Goal: Information Seeking & Learning: Find specific fact

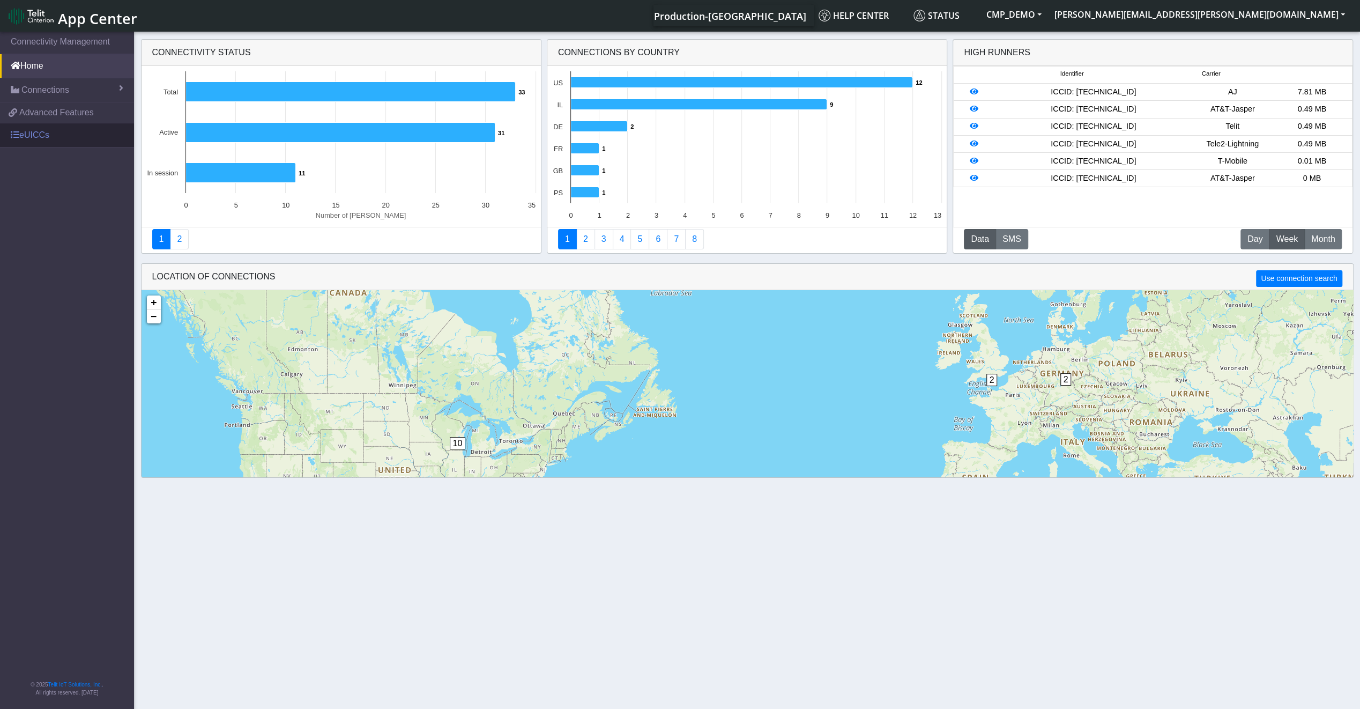
click at [39, 128] on link "eUICCs" at bounding box center [67, 135] width 134 height 24
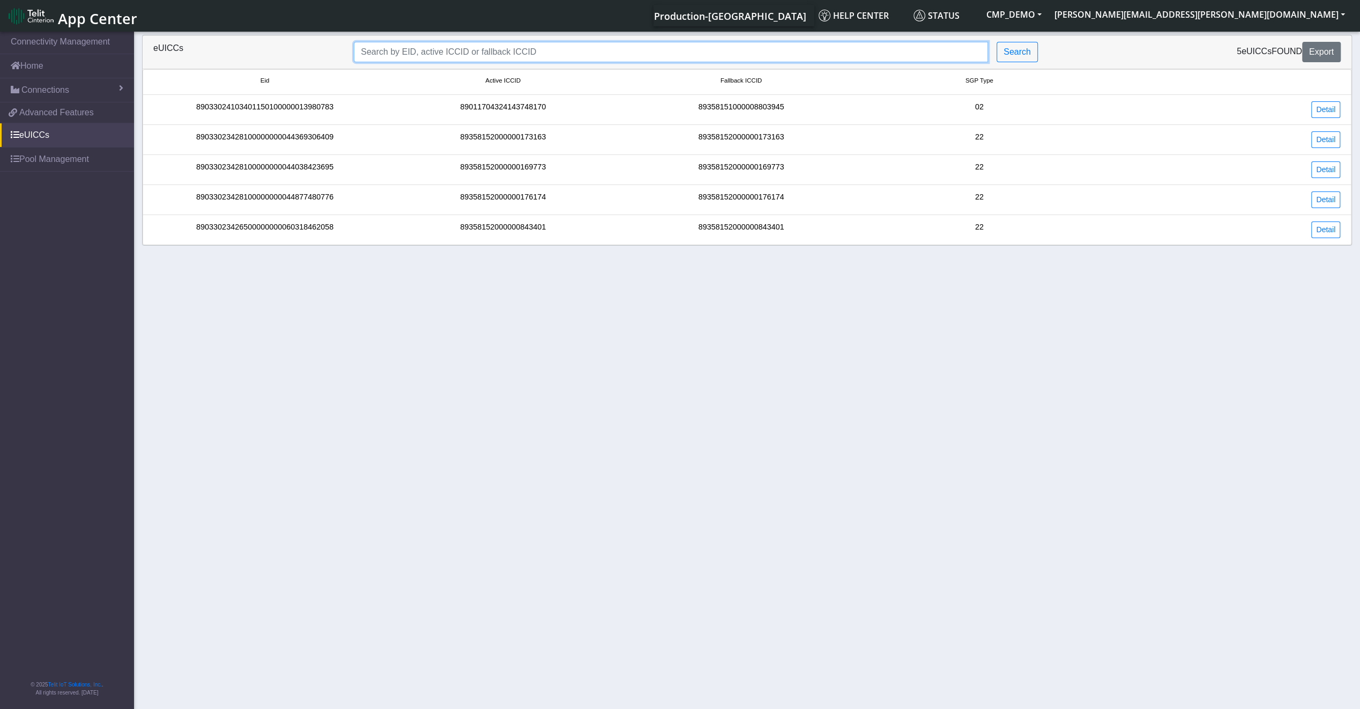
click at [473, 59] on input "Search..." at bounding box center [671, 52] width 634 height 20
paste input "89033023426500000000060317721948"
type input "89033023426500000000060317721948"
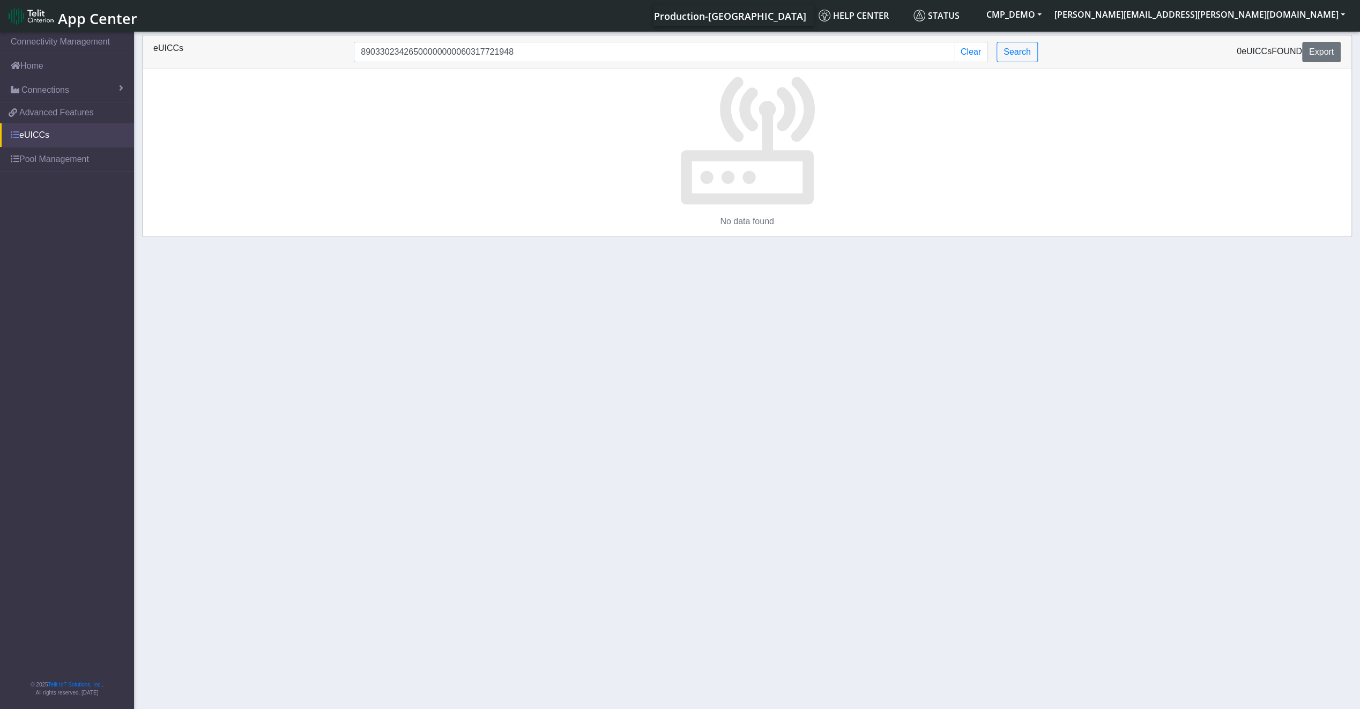
click at [53, 131] on link "eUICCs" at bounding box center [67, 135] width 134 height 24
click at [977, 56] on button "Clear" at bounding box center [971, 52] width 34 height 20
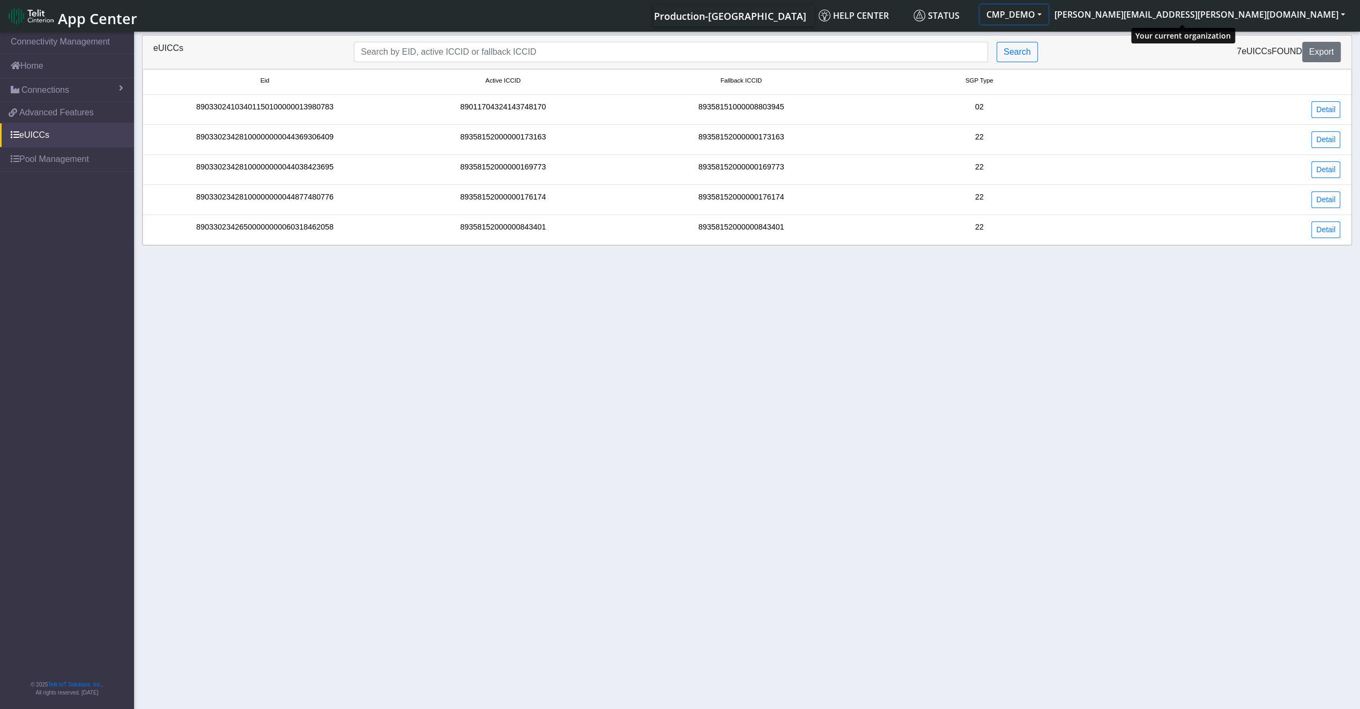
click at [1048, 18] on button "CMP_DEMO" at bounding box center [1014, 14] width 68 height 19
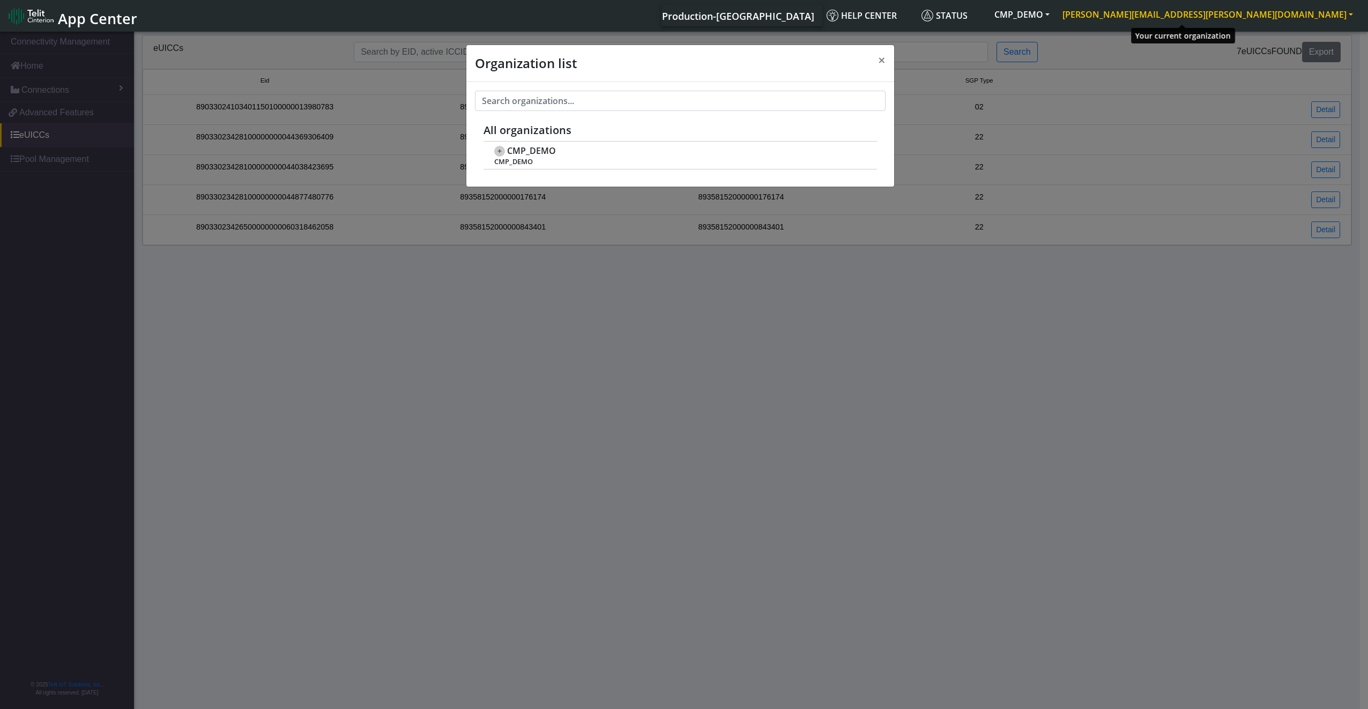
scroll to position [4, 0]
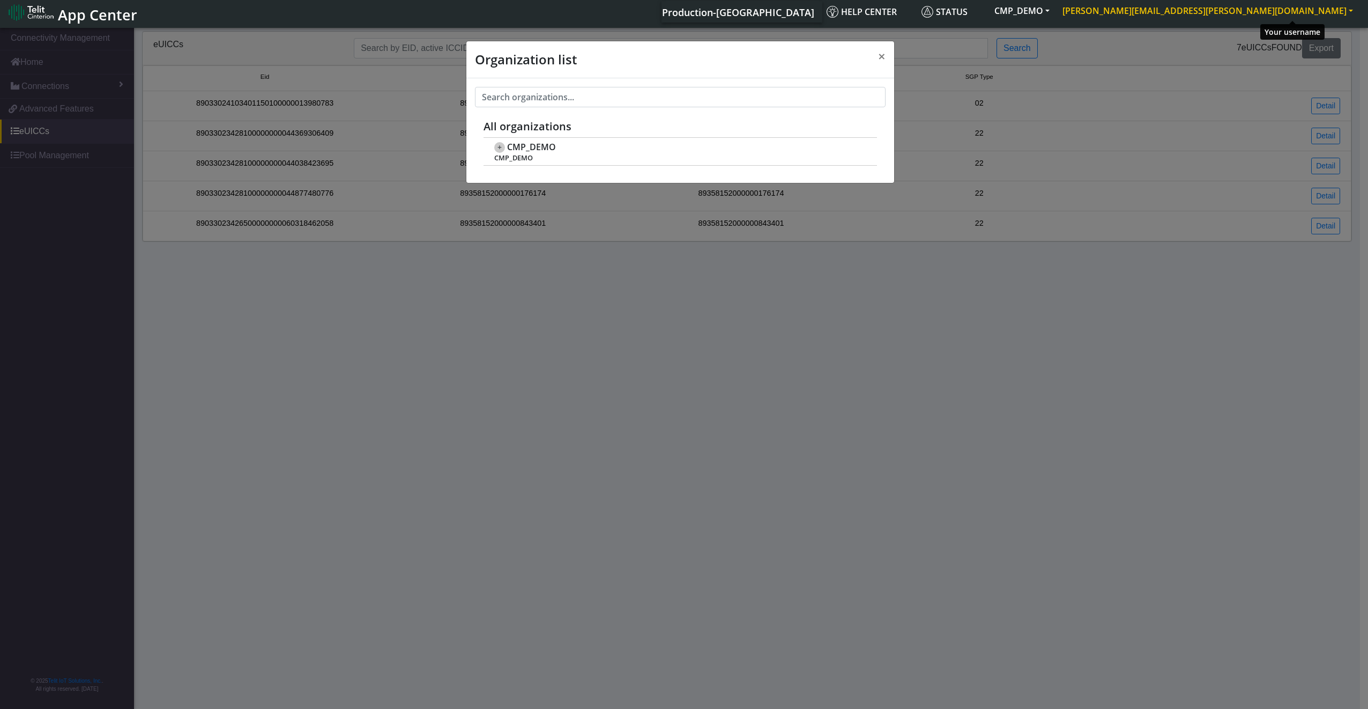
click at [1271, 18] on button "[PERSON_NAME][EMAIL_ADDRESS][PERSON_NAME][DOMAIN_NAME]" at bounding box center [1207, 10] width 303 height 19
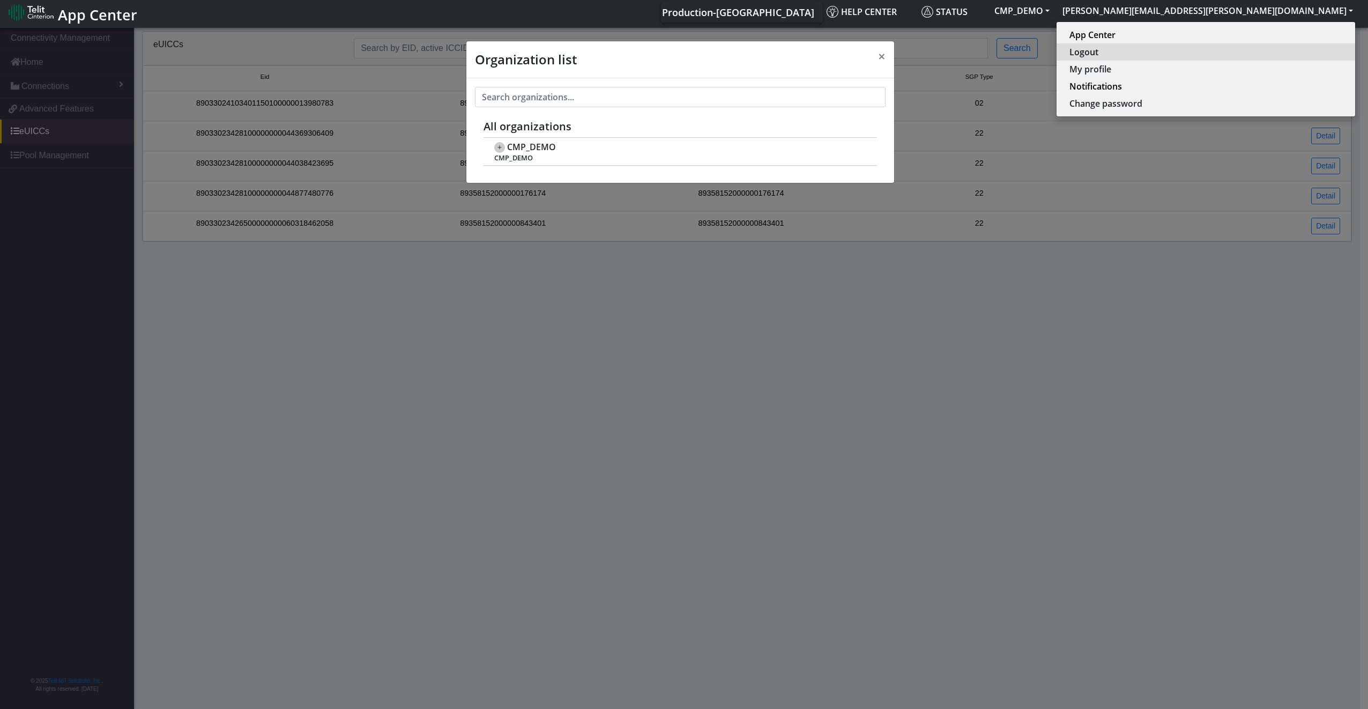
click at [1264, 47] on button "Logout" at bounding box center [1205, 51] width 299 height 17
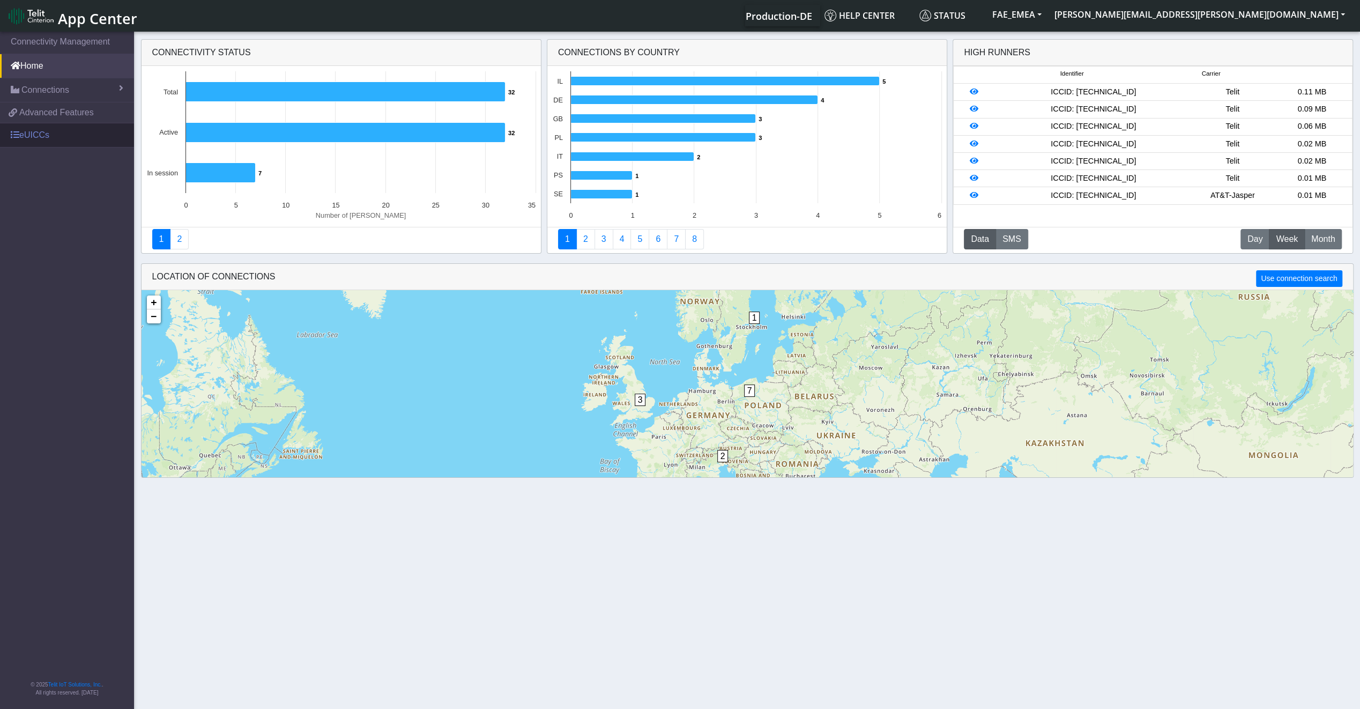
click at [46, 139] on link "eUICCs" at bounding box center [67, 135] width 134 height 24
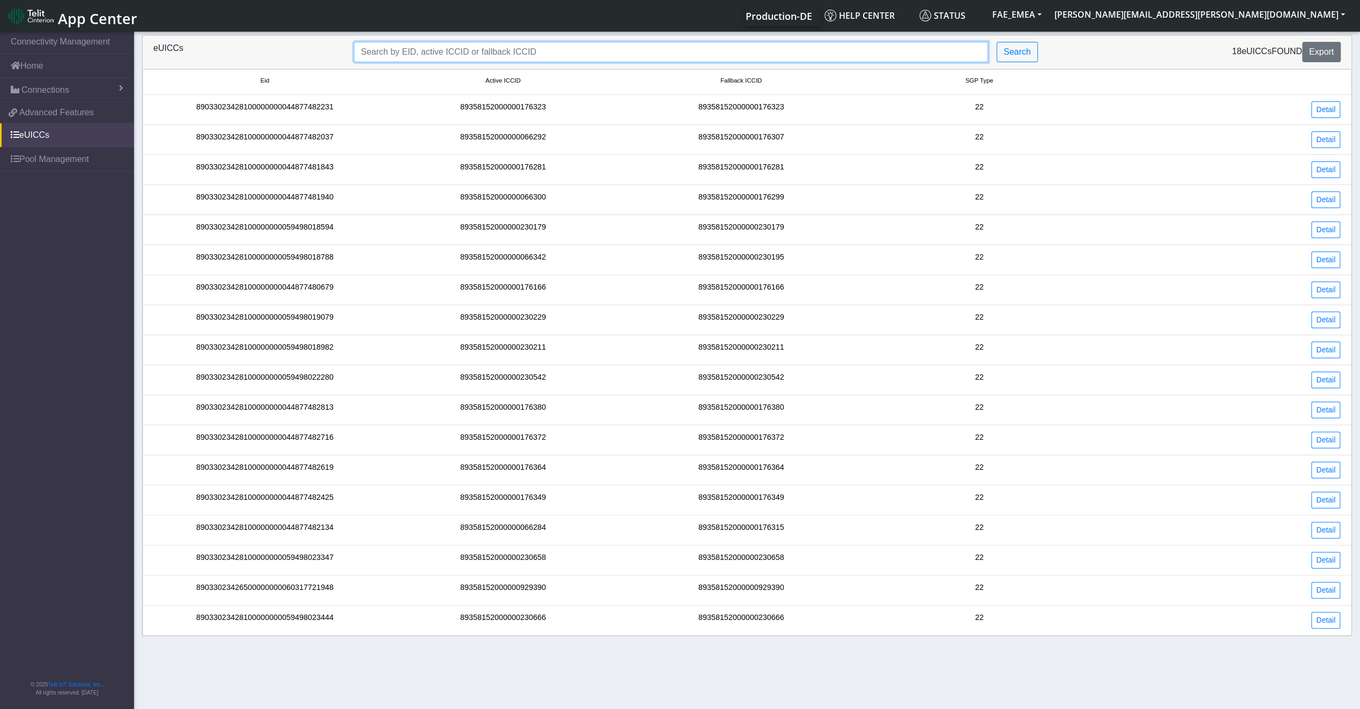
click at [447, 58] on input "Search..." at bounding box center [671, 52] width 634 height 20
paste input "89033023426500000000060317721948"
type input "89033023426500000000060317721948"
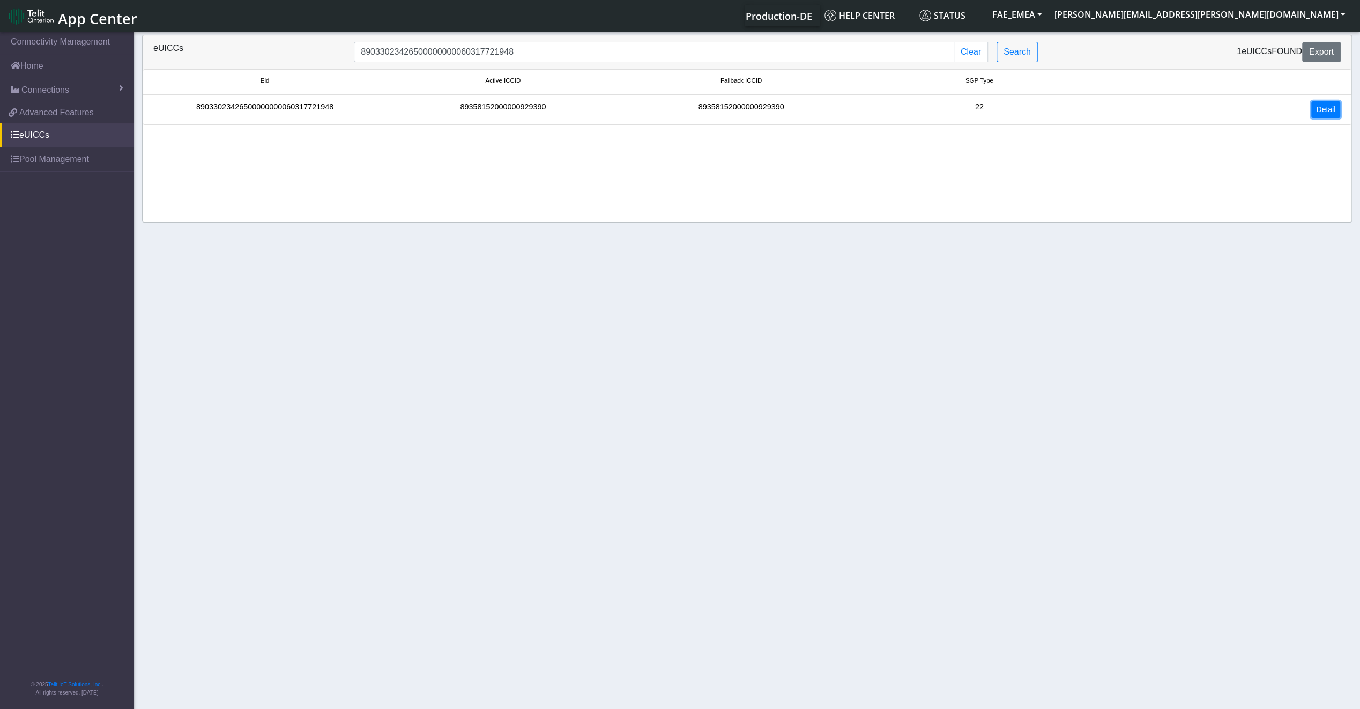
click at [1327, 105] on link "Detail" at bounding box center [1325, 109] width 29 height 17
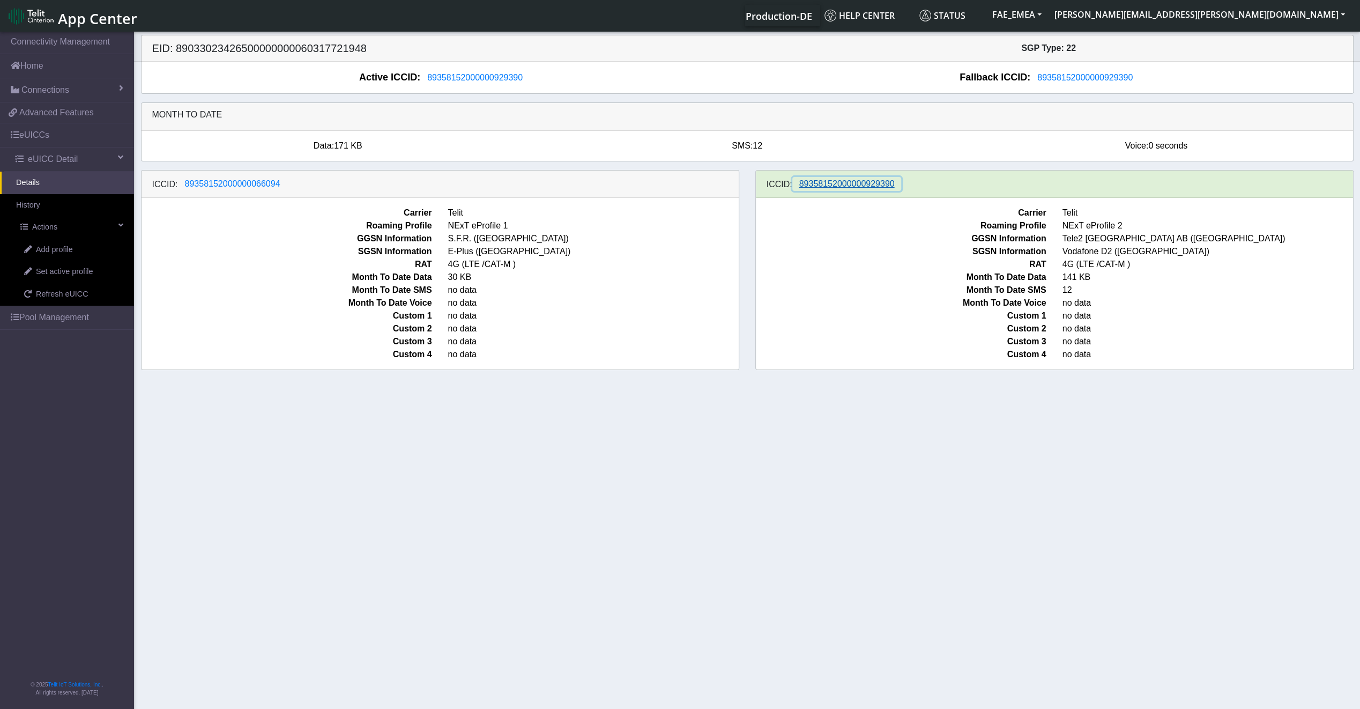
click at [819, 183] on span "89358152000000929390" at bounding box center [846, 183] width 95 height 9
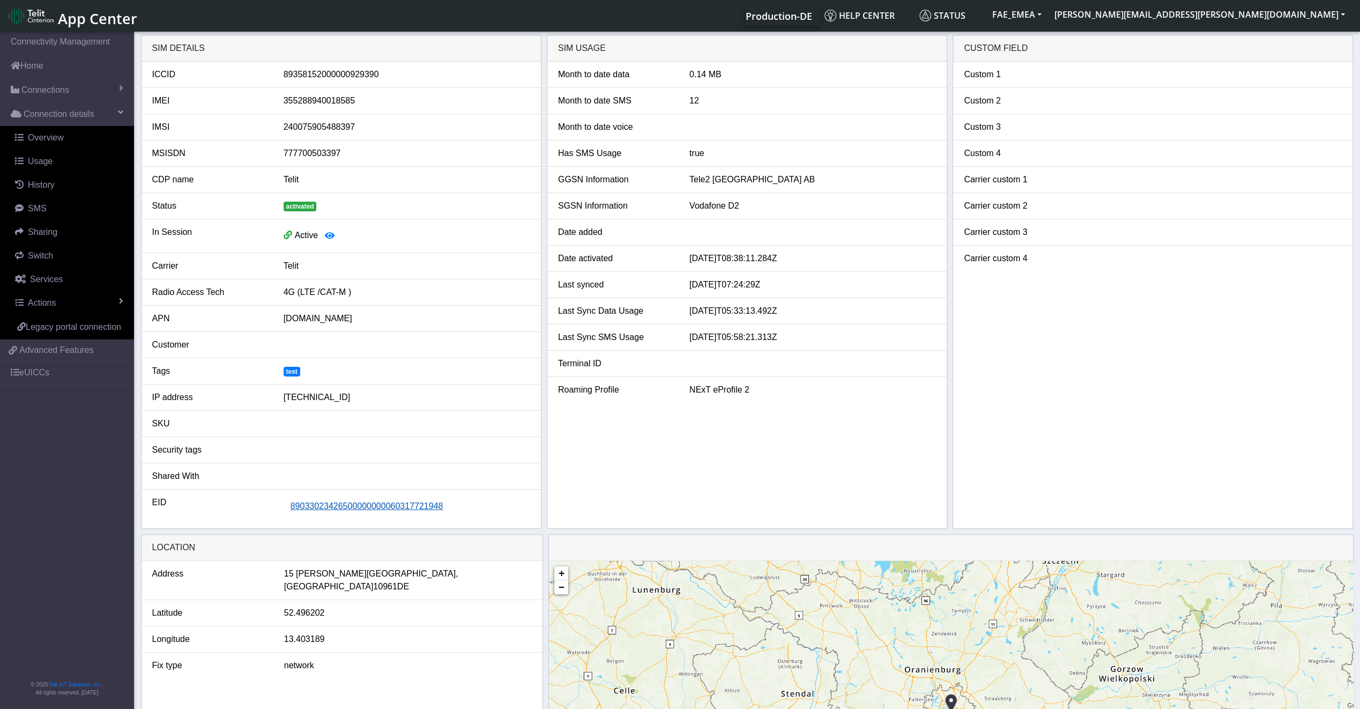
click at [432, 503] on span "89033023426500000000060317721948" at bounding box center [367, 505] width 153 height 9
